Goal: Find specific page/section: Find specific page/section

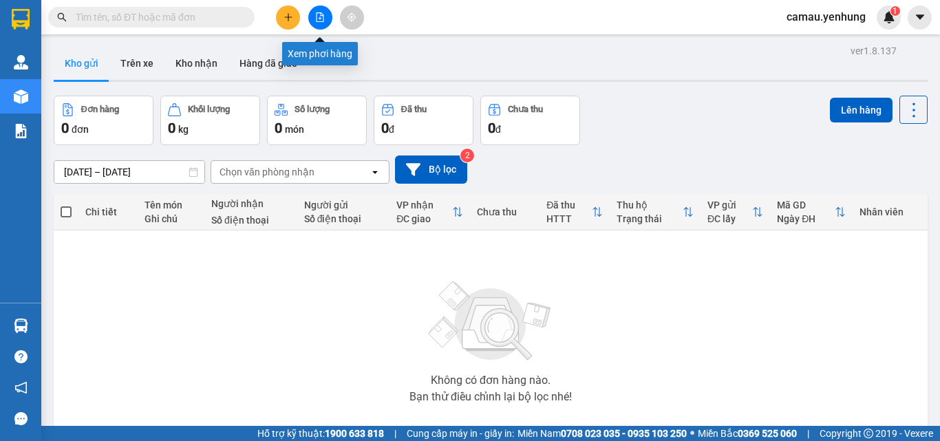
click at [325, 21] on button at bounding box center [320, 18] width 24 height 24
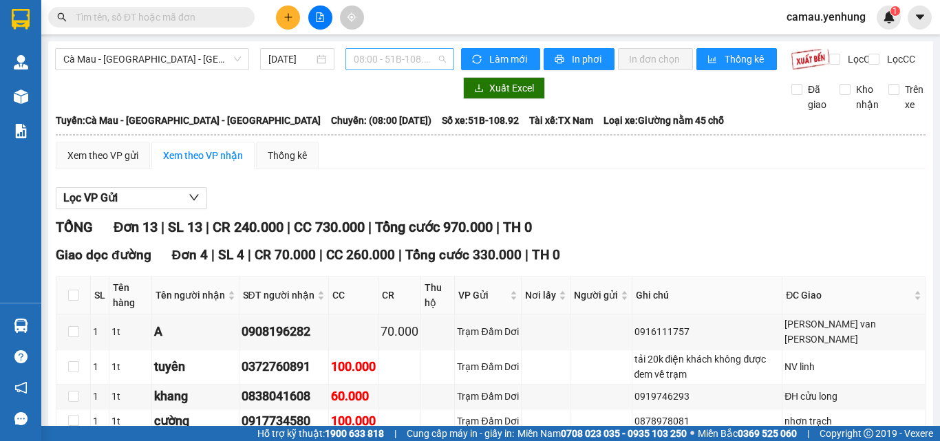
click at [429, 58] on span "08:00 - 51B-108.92" at bounding box center [400, 59] width 92 height 21
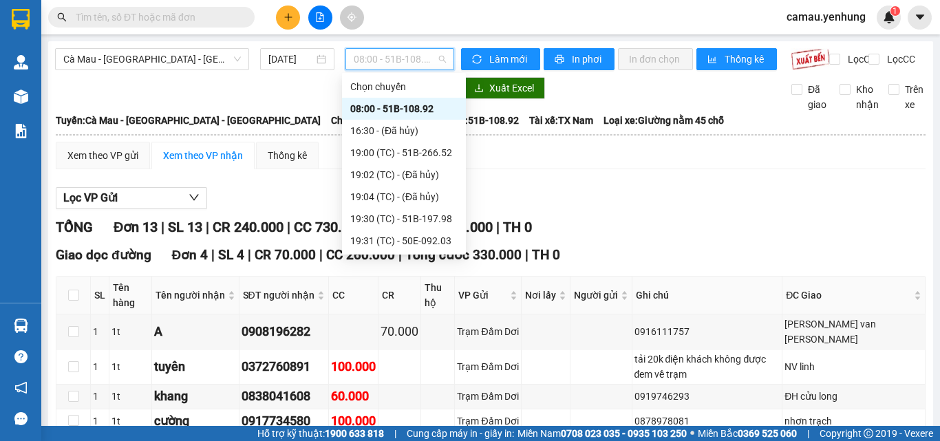
click at [414, 107] on div "08:00 - 51B-108.92" at bounding box center [403, 108] width 107 height 15
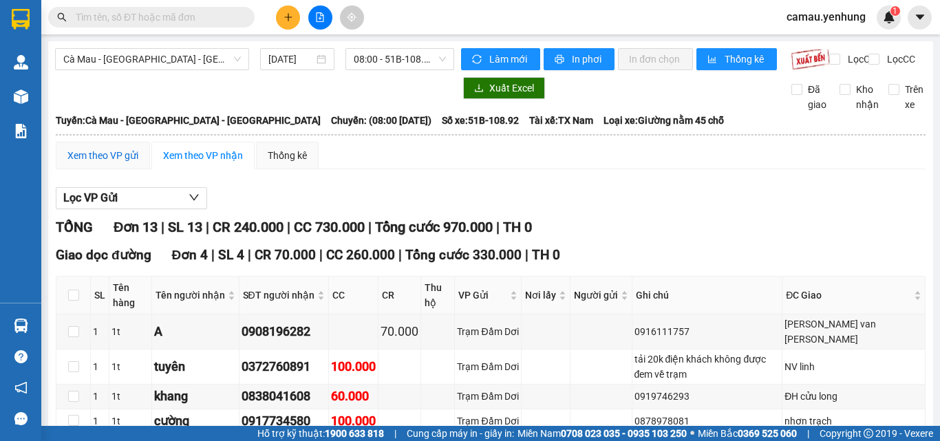
click at [113, 163] on div "Xem theo VP gửi" at bounding box center [102, 155] width 71 height 15
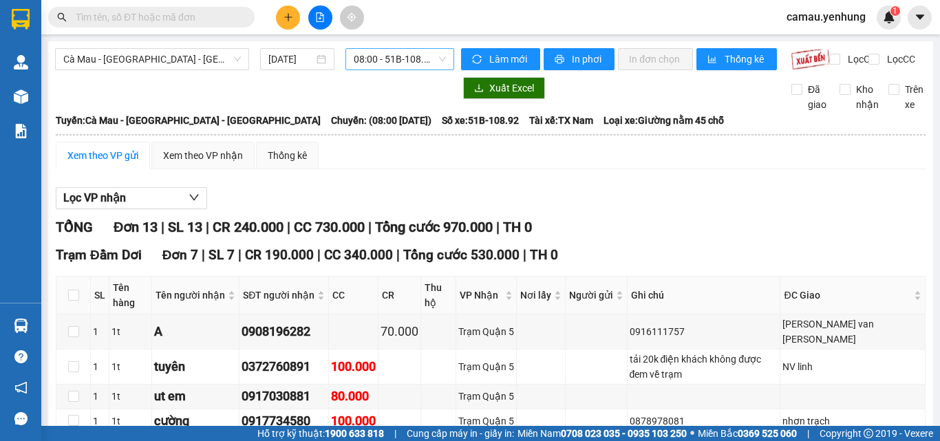
click at [434, 63] on span "08:00 - 51B-108.92" at bounding box center [400, 59] width 92 height 21
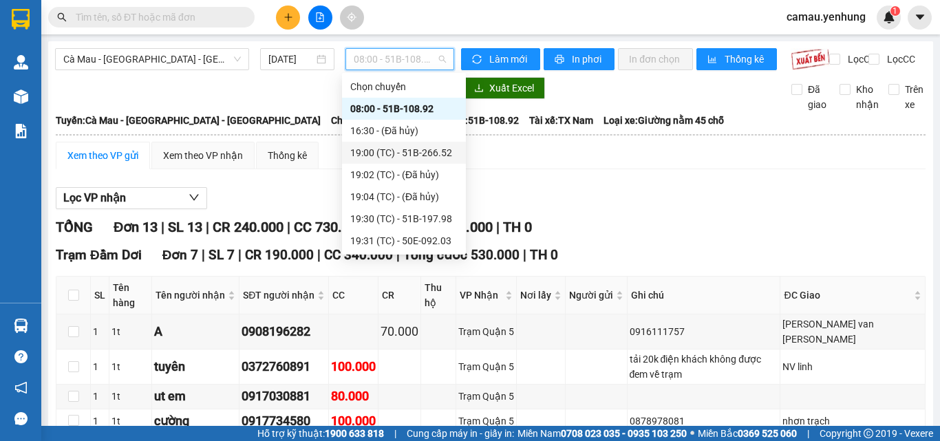
click at [405, 150] on div "19:00 (TC) - 51B-266.52" at bounding box center [403, 152] width 107 height 15
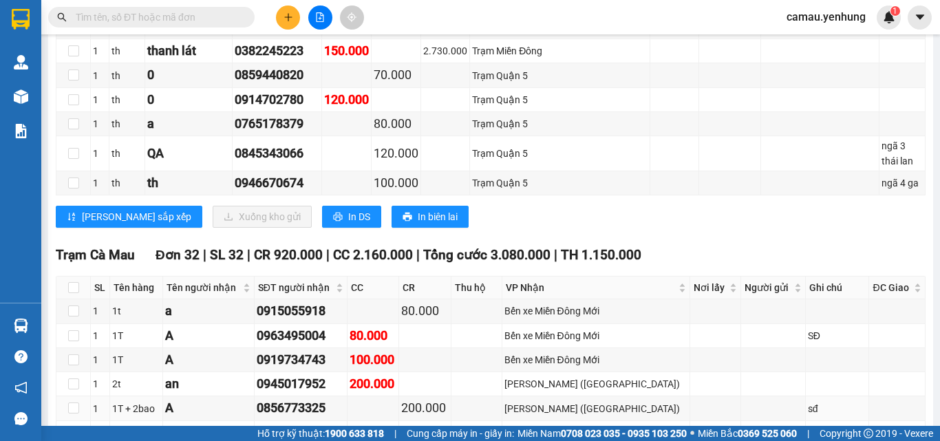
scroll to position [550, 0]
